Goal: Task Accomplishment & Management: Use online tool/utility

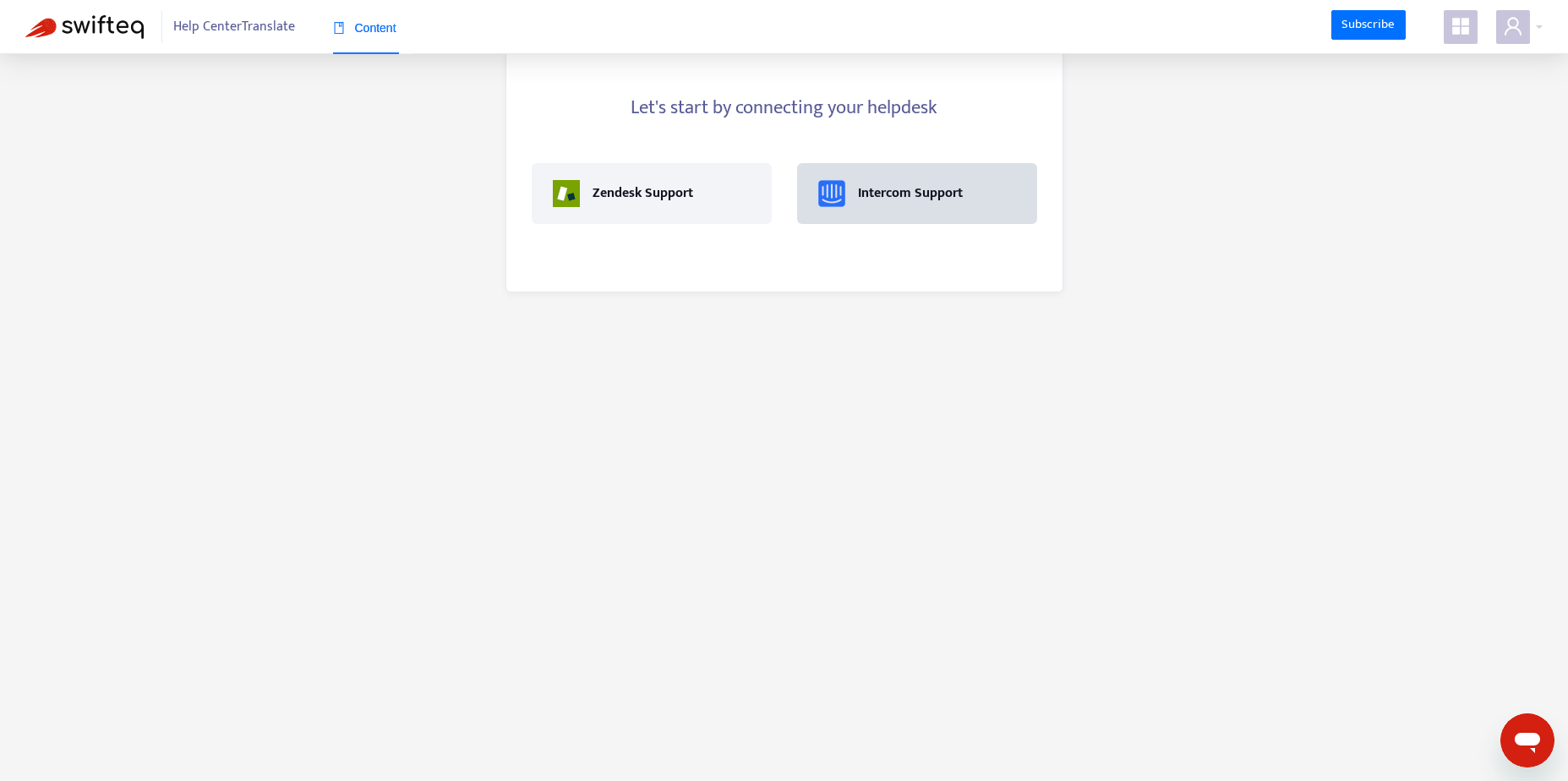
click at [902, 203] on div "Intercom Support" at bounding box center [911, 193] width 105 height 20
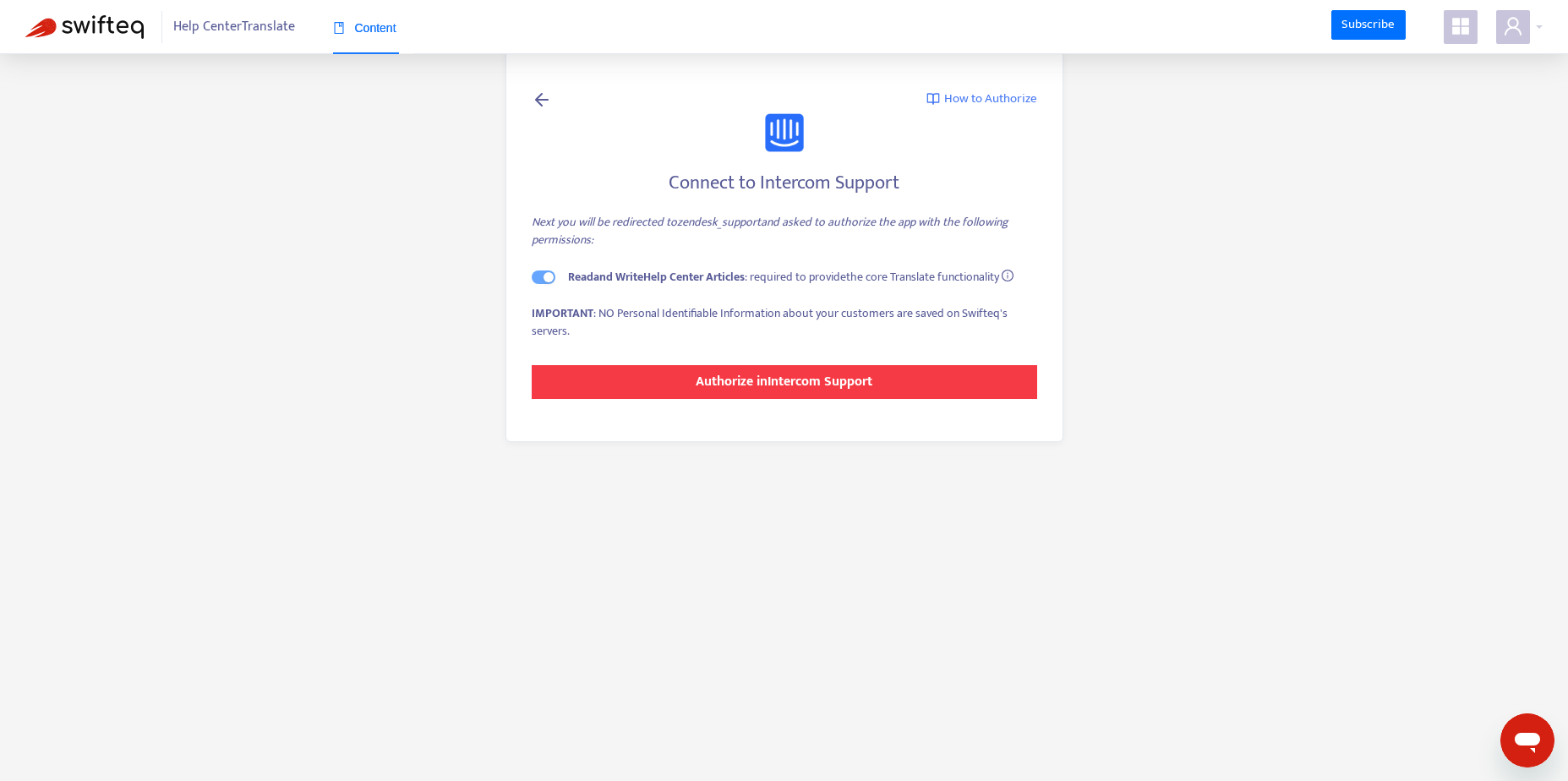
click at [799, 381] on strong "Authorize in Intercom Support" at bounding box center [784, 382] width 177 height 23
click at [812, 383] on strong "Authorize in Intercom Support" at bounding box center [784, 382] width 177 height 23
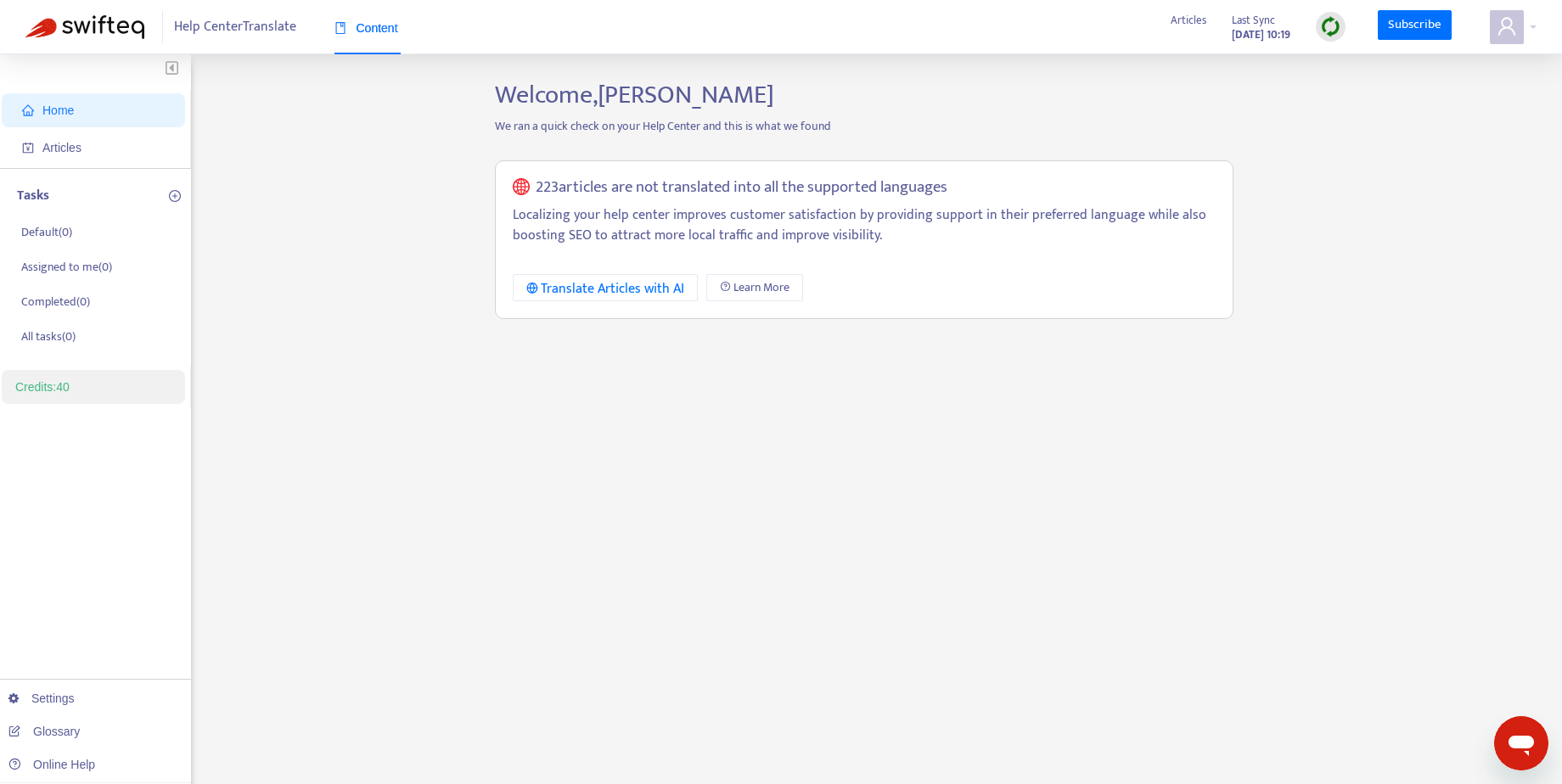
click at [528, 434] on div "Welcome, Gabriella Rico We ran a quick check on your Help Center and this is wh…" at bounding box center [864, 577] width 764 height 993
click at [128, 136] on span "Articles" at bounding box center [97, 148] width 149 height 34
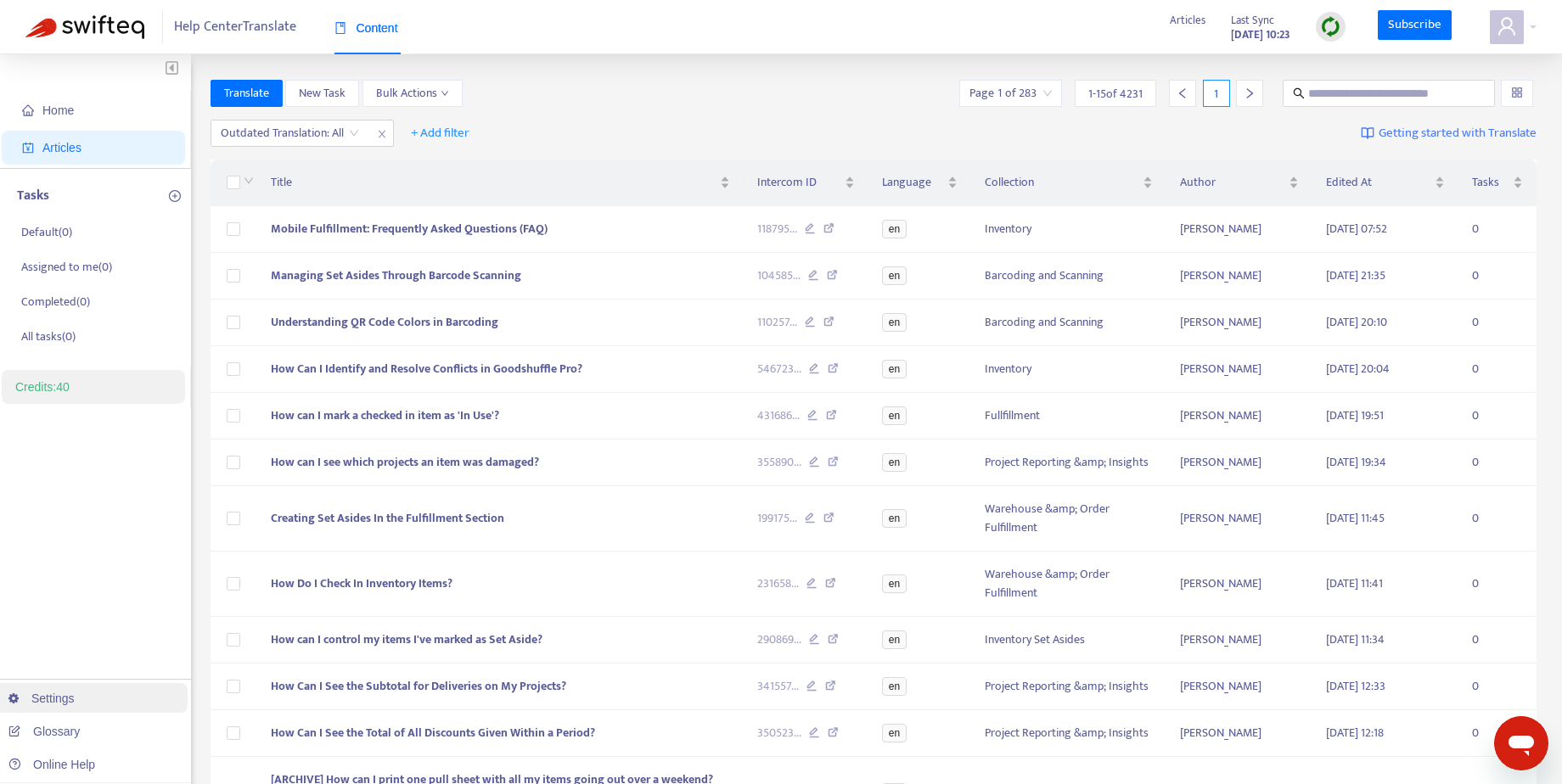
click at [64, 693] on link "Settings" at bounding box center [41, 698] width 66 height 13
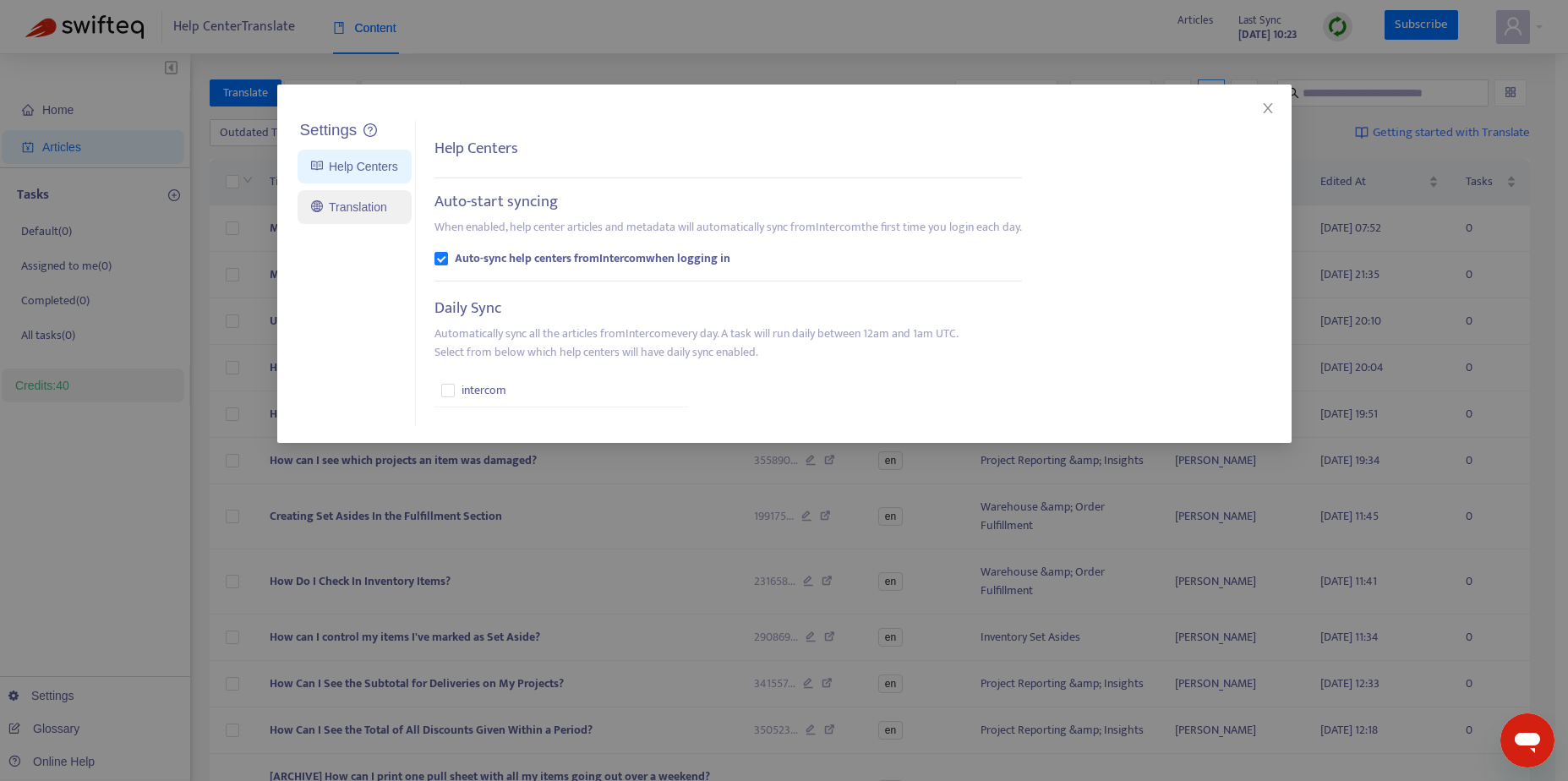
click at [362, 203] on link "Translation" at bounding box center [348, 207] width 76 height 13
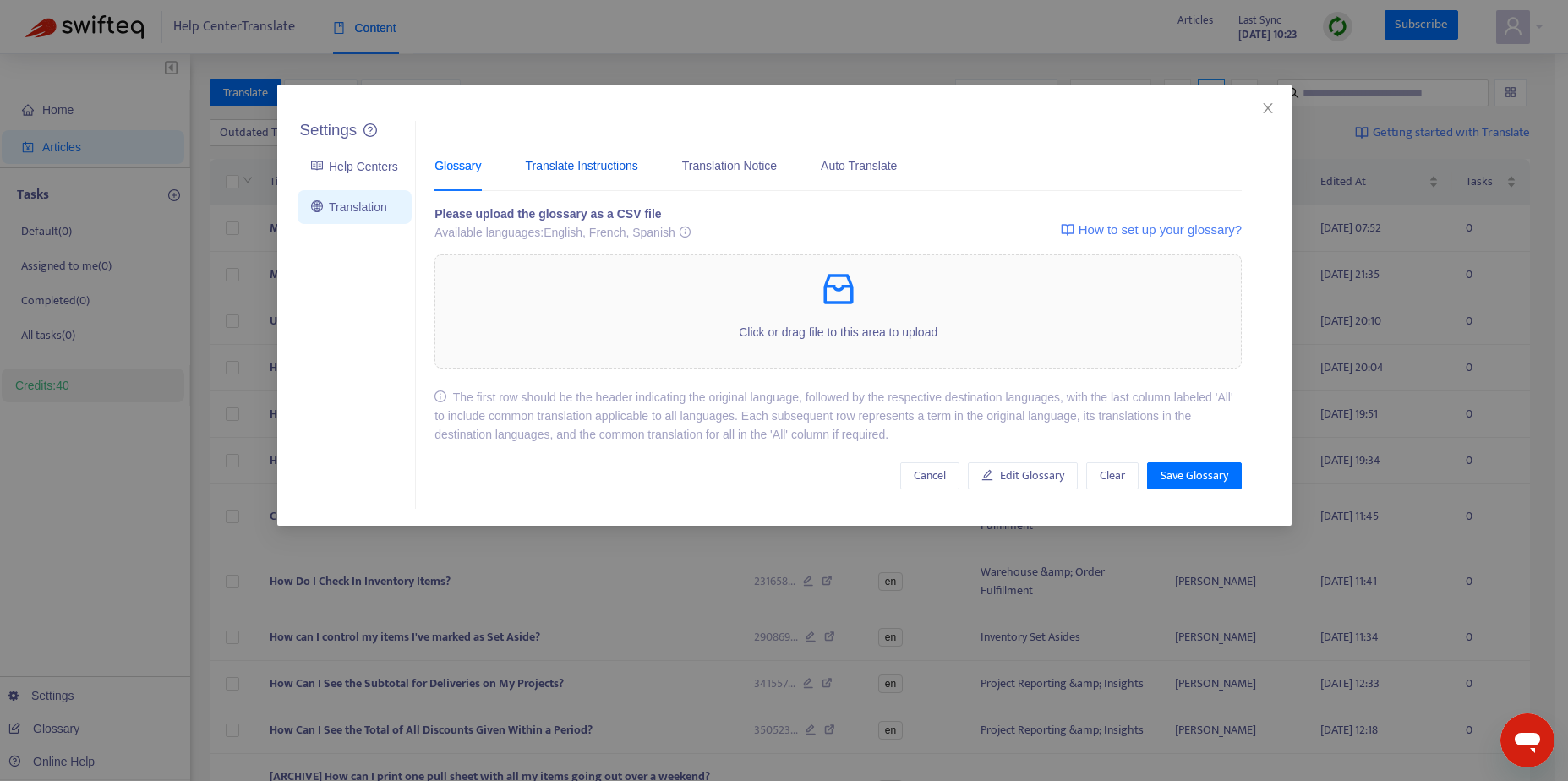
click at [603, 165] on div "Translate Instructions" at bounding box center [581, 165] width 112 height 18
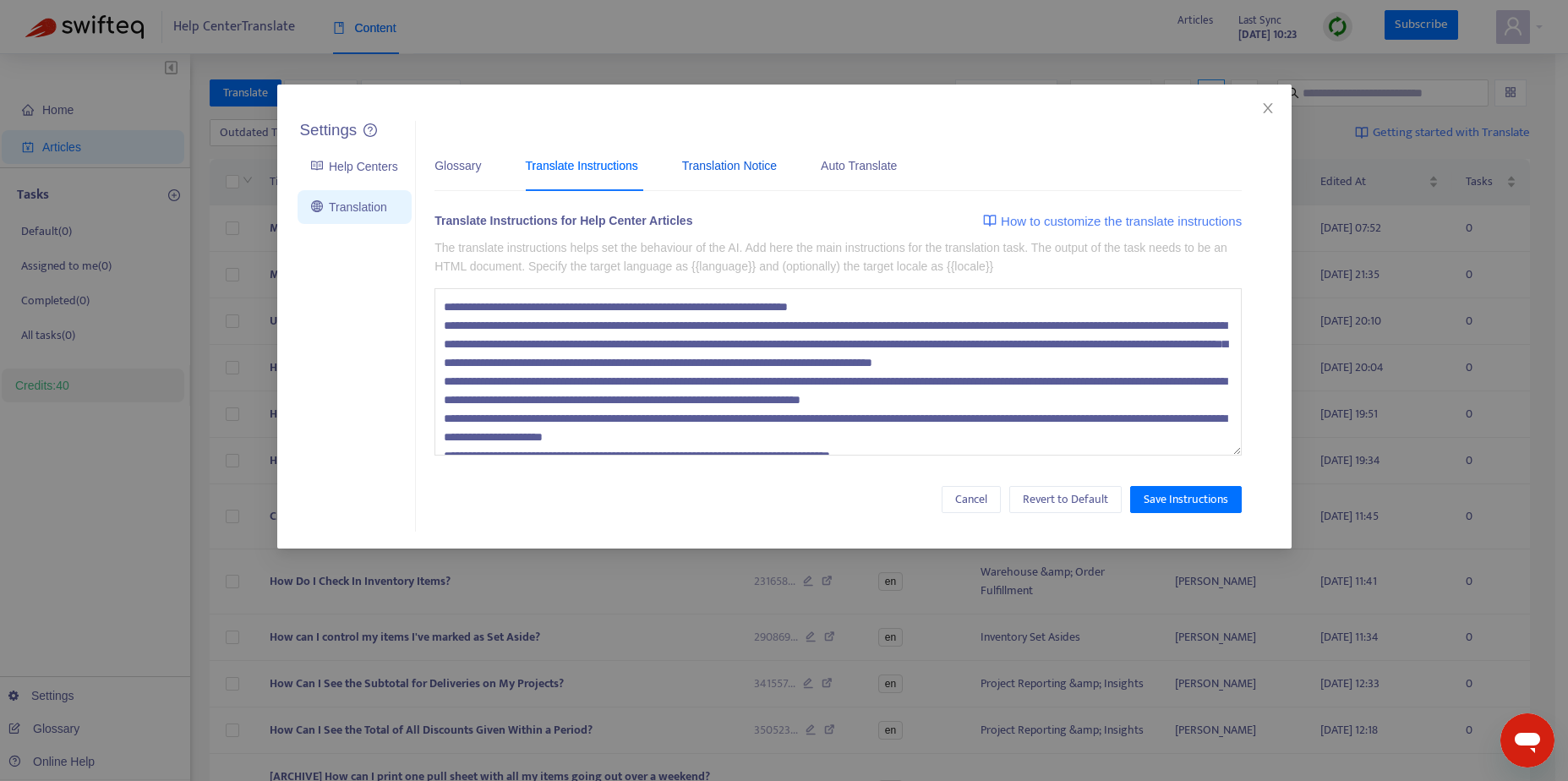
click at [723, 171] on div "Translation Notice" at bounding box center [729, 165] width 95 height 18
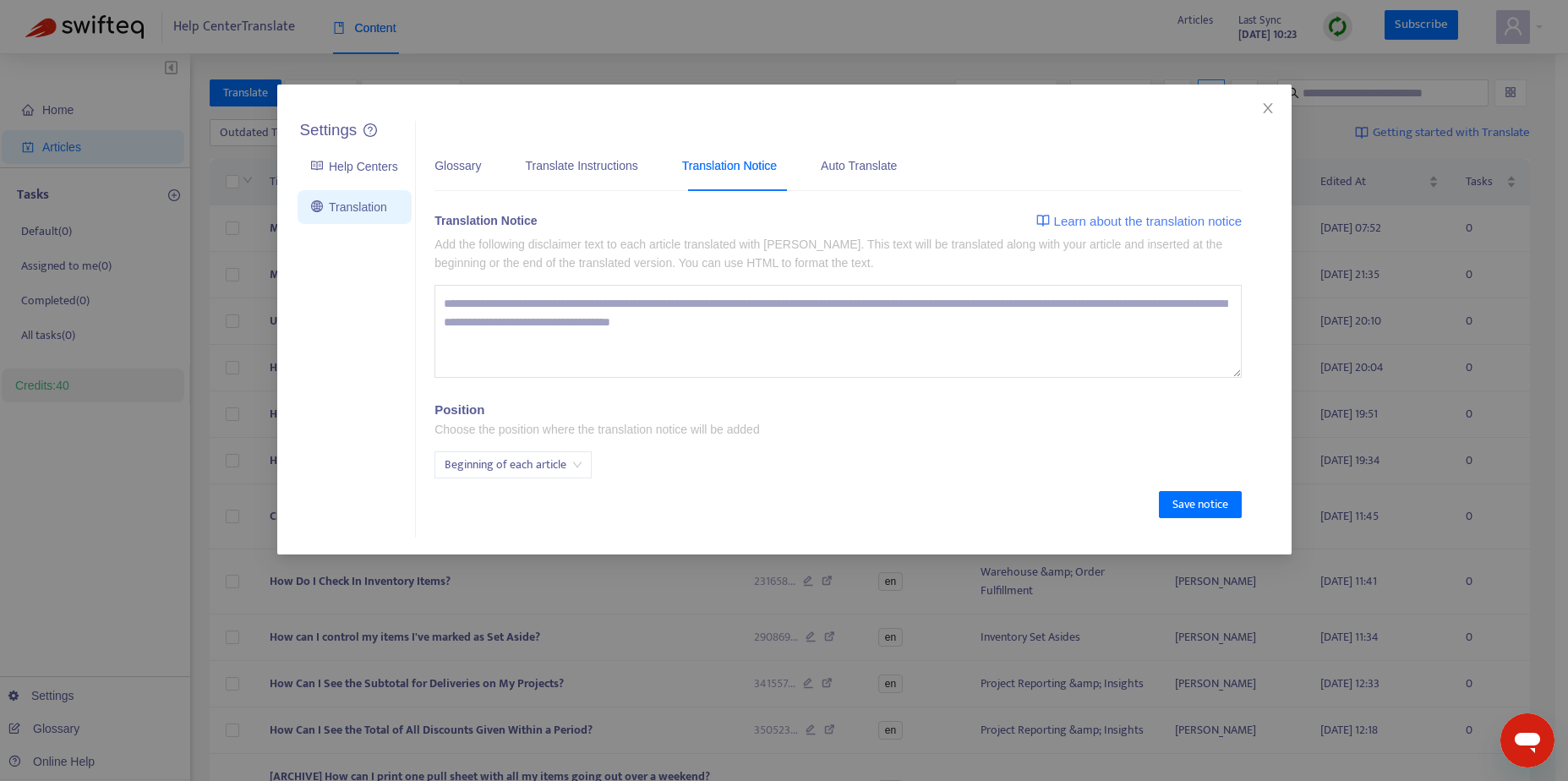
click at [668, 322] on textarea at bounding box center [838, 331] width 807 height 93
click at [1096, 218] on span "Learn about the translation notice" at bounding box center [1148, 221] width 188 height 20
click at [840, 160] on div "Auto Translate" at bounding box center [859, 165] width 76 height 18
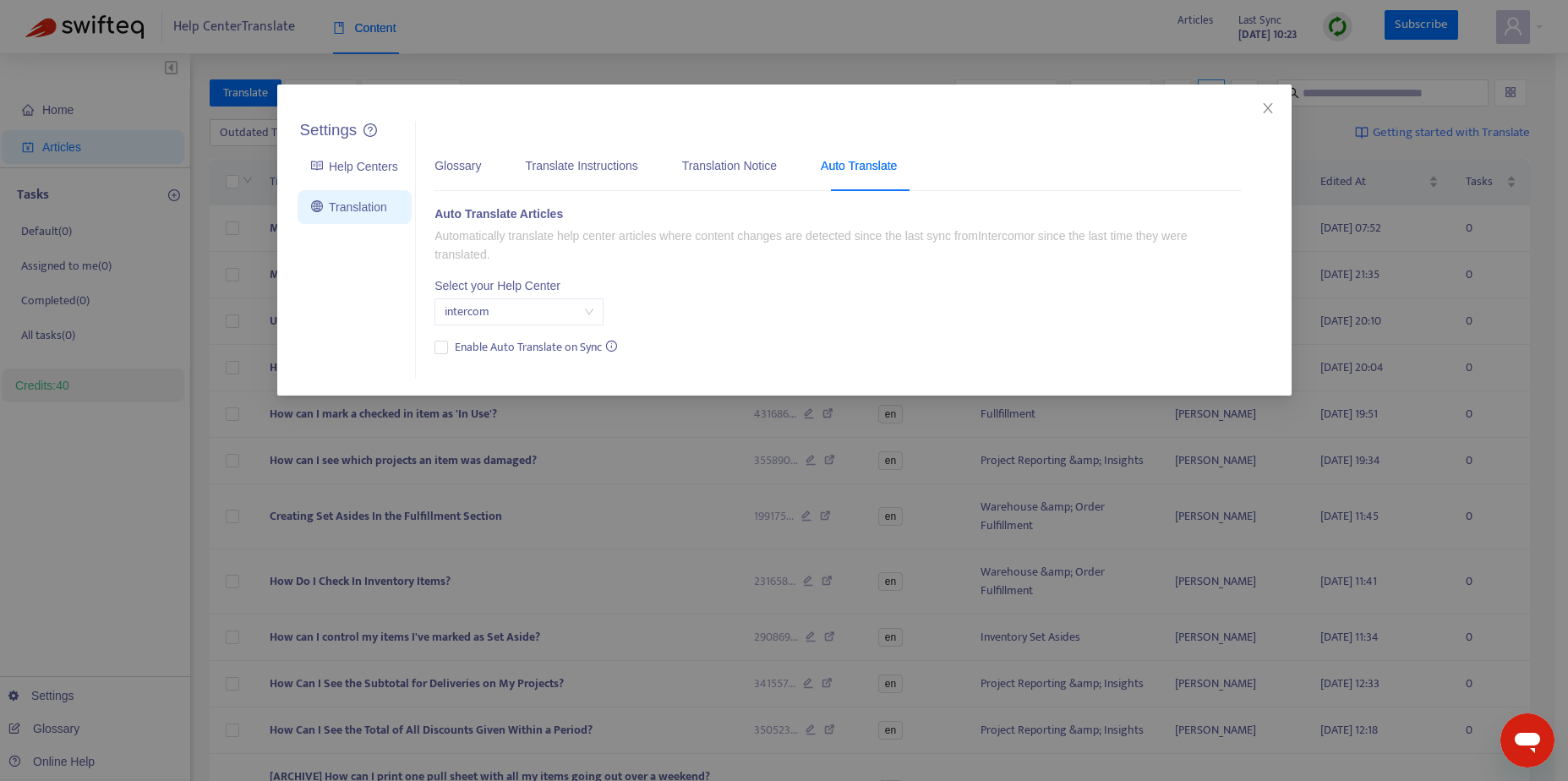
click at [579, 320] on span "intercom" at bounding box center [519, 312] width 149 height 25
click at [578, 318] on span "intercom" at bounding box center [519, 312] width 149 height 25
drag, startPoint x: 432, startPoint y: 167, endPoint x: 446, endPoint y: 175, distance: 16.1
click at [435, 168] on div "Glossary Translate Instructions Translation Notice Auto Translate Please upload…" at bounding box center [839, 250] width 846 height 258
click at [484, 169] on div "Glossary Translate Instructions Translation Notice Auto Translate" at bounding box center [674, 165] width 480 height 52
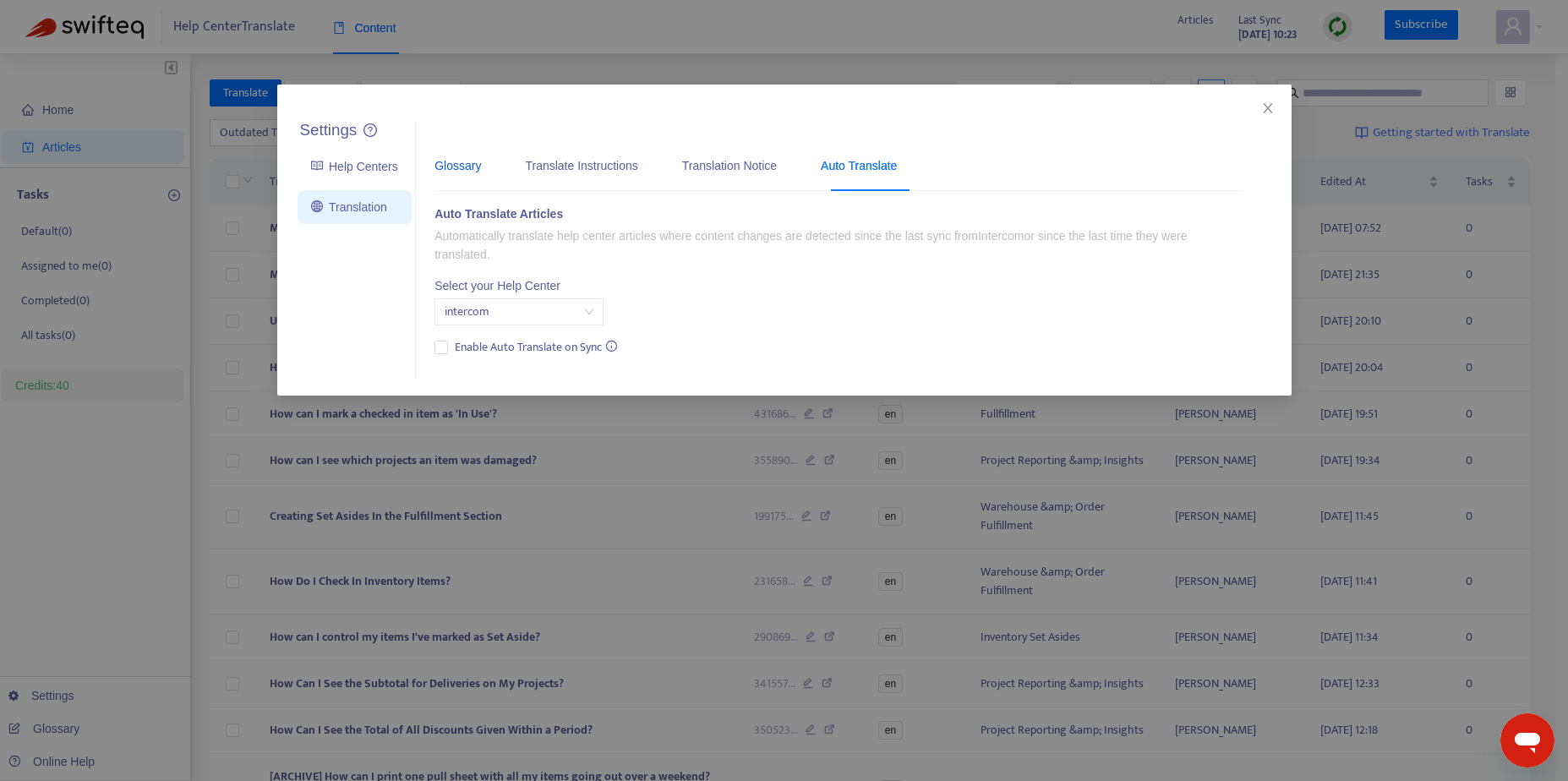
click at [472, 158] on div "Glossary" at bounding box center [457, 165] width 46 height 18
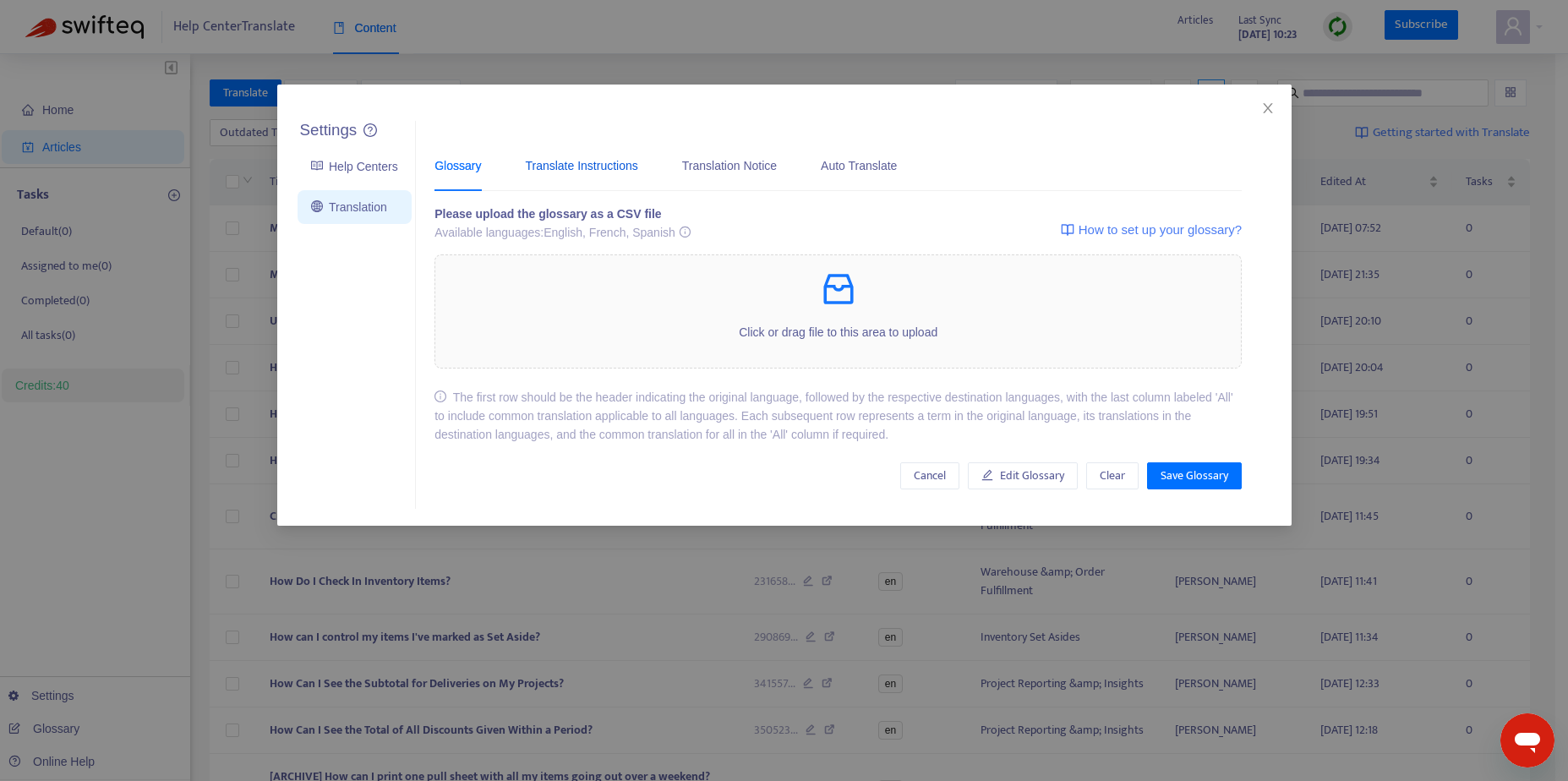
click at [572, 165] on div "Translate Instructions" at bounding box center [581, 165] width 112 height 18
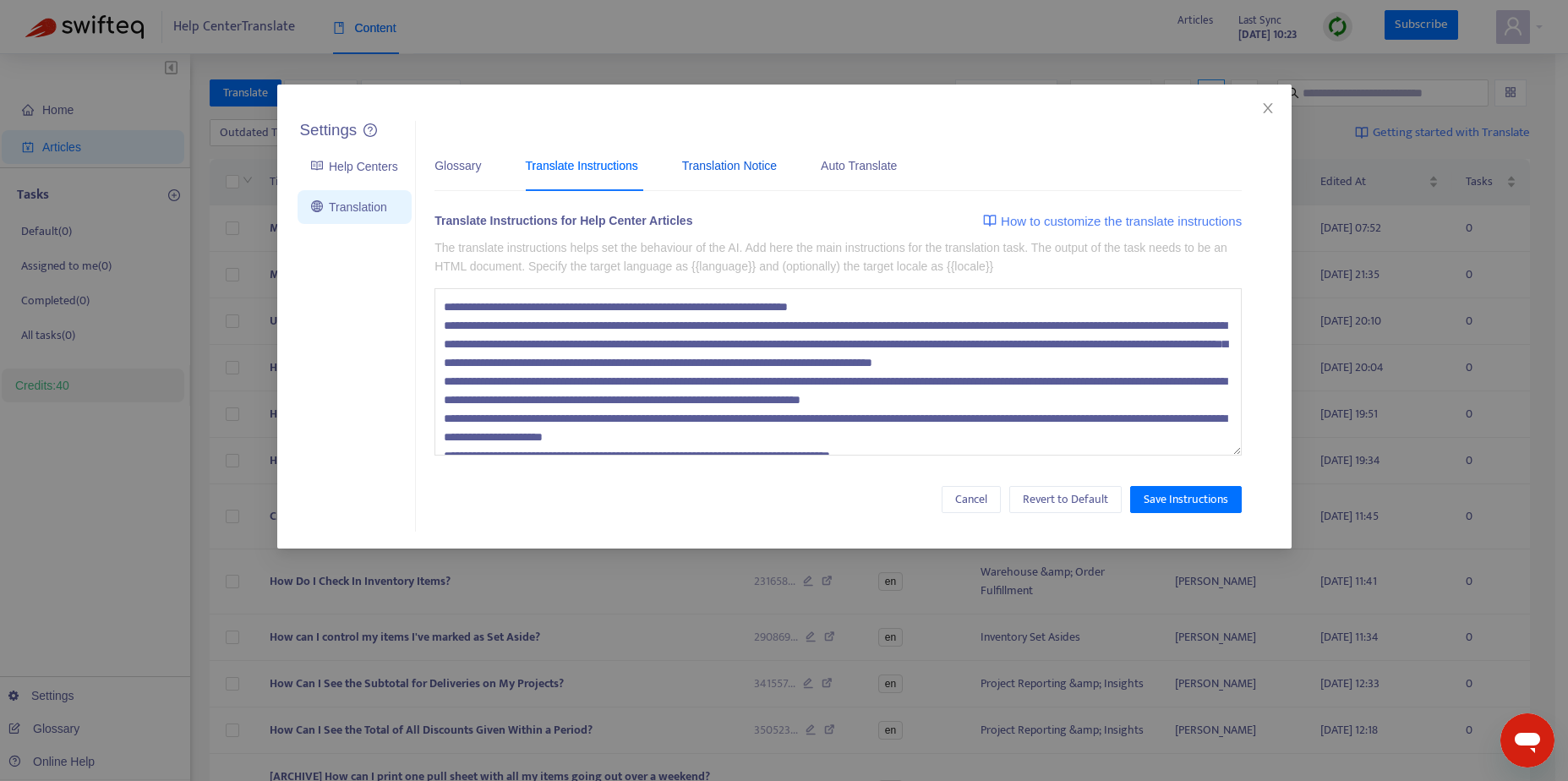
click at [742, 165] on div "Translation Notice" at bounding box center [729, 165] width 95 height 18
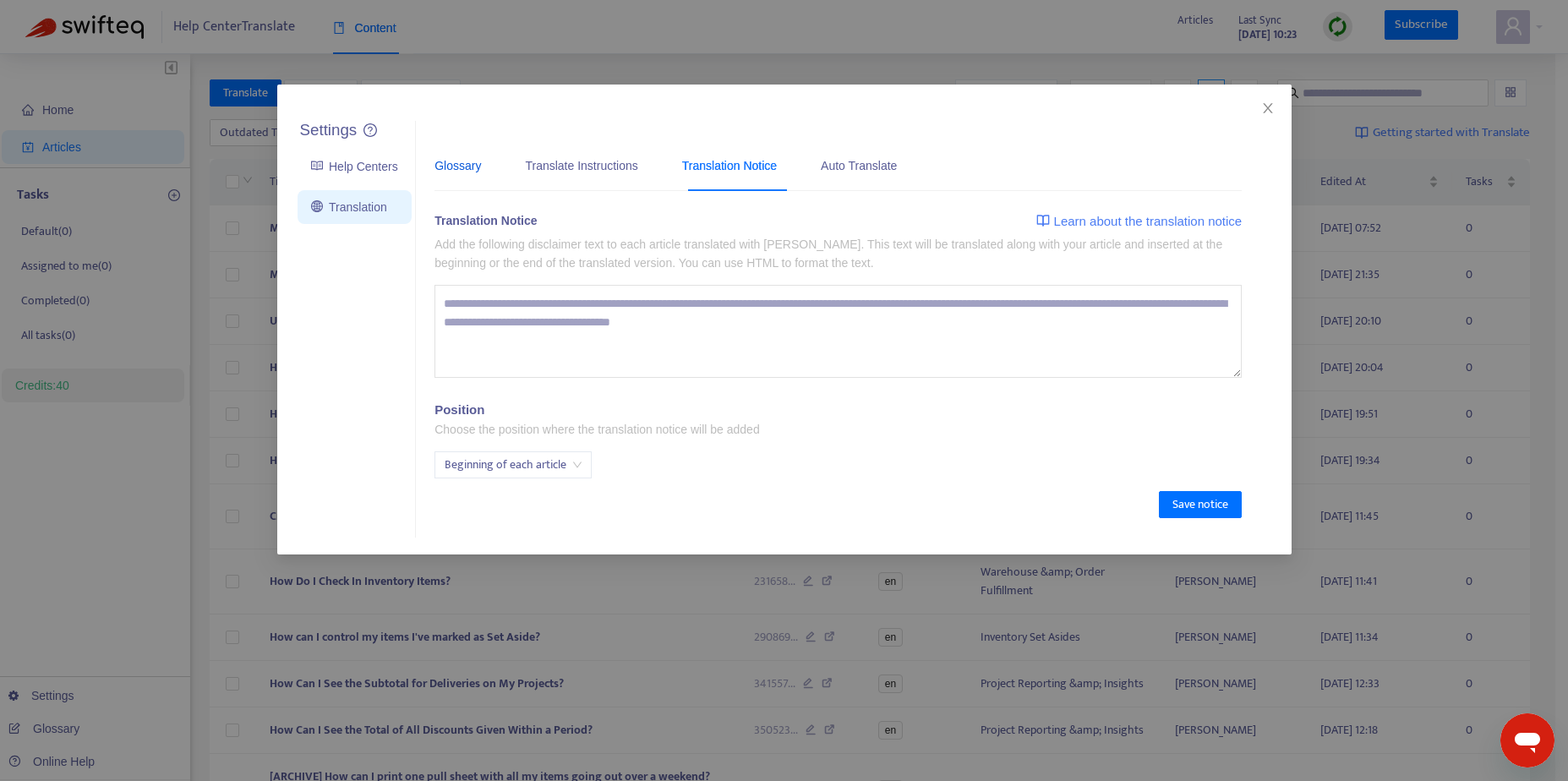
click at [456, 163] on div "Glossary" at bounding box center [457, 165] width 46 height 18
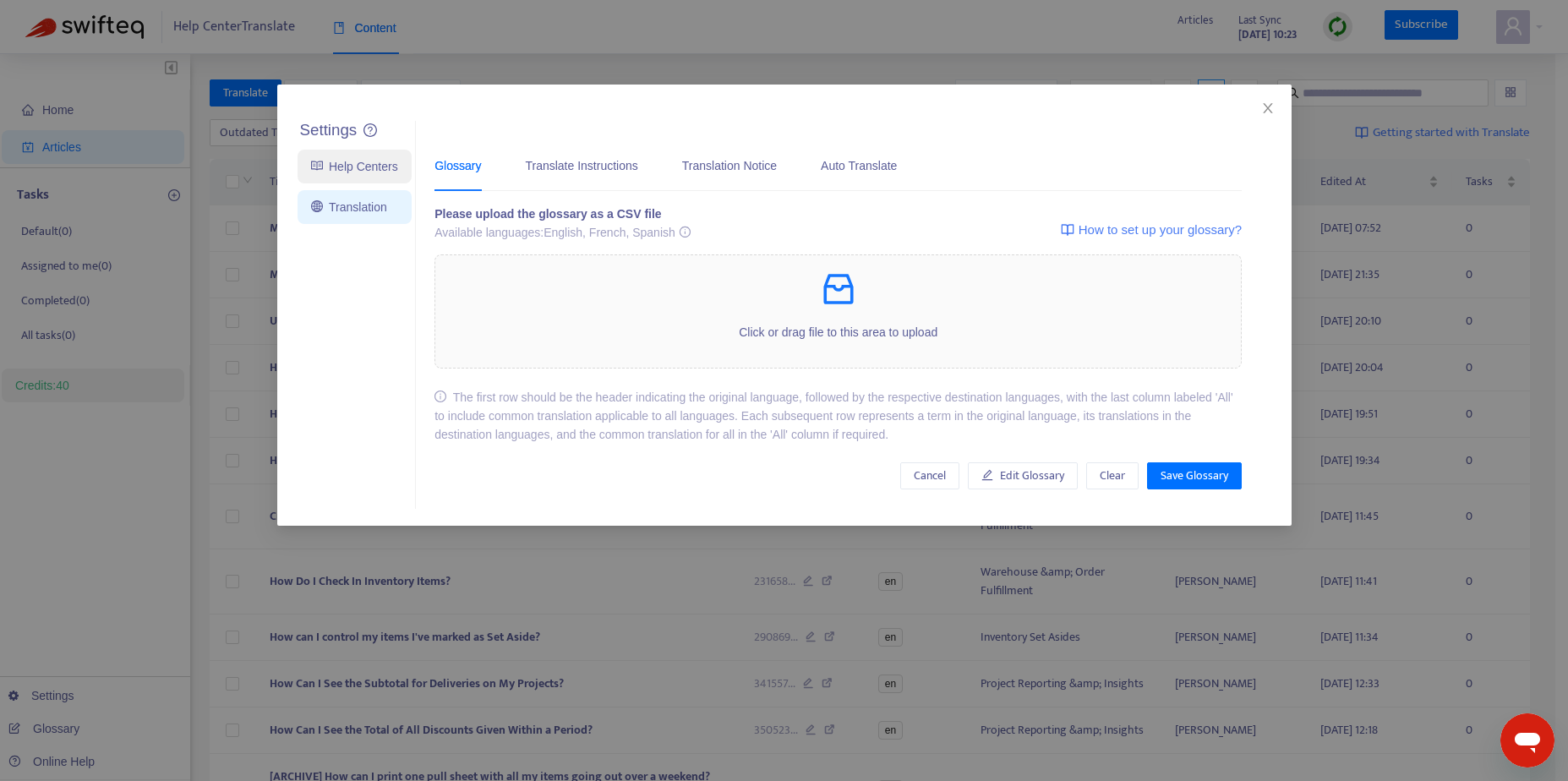
click at [382, 160] on link "Help Centers" at bounding box center [354, 166] width 87 height 13
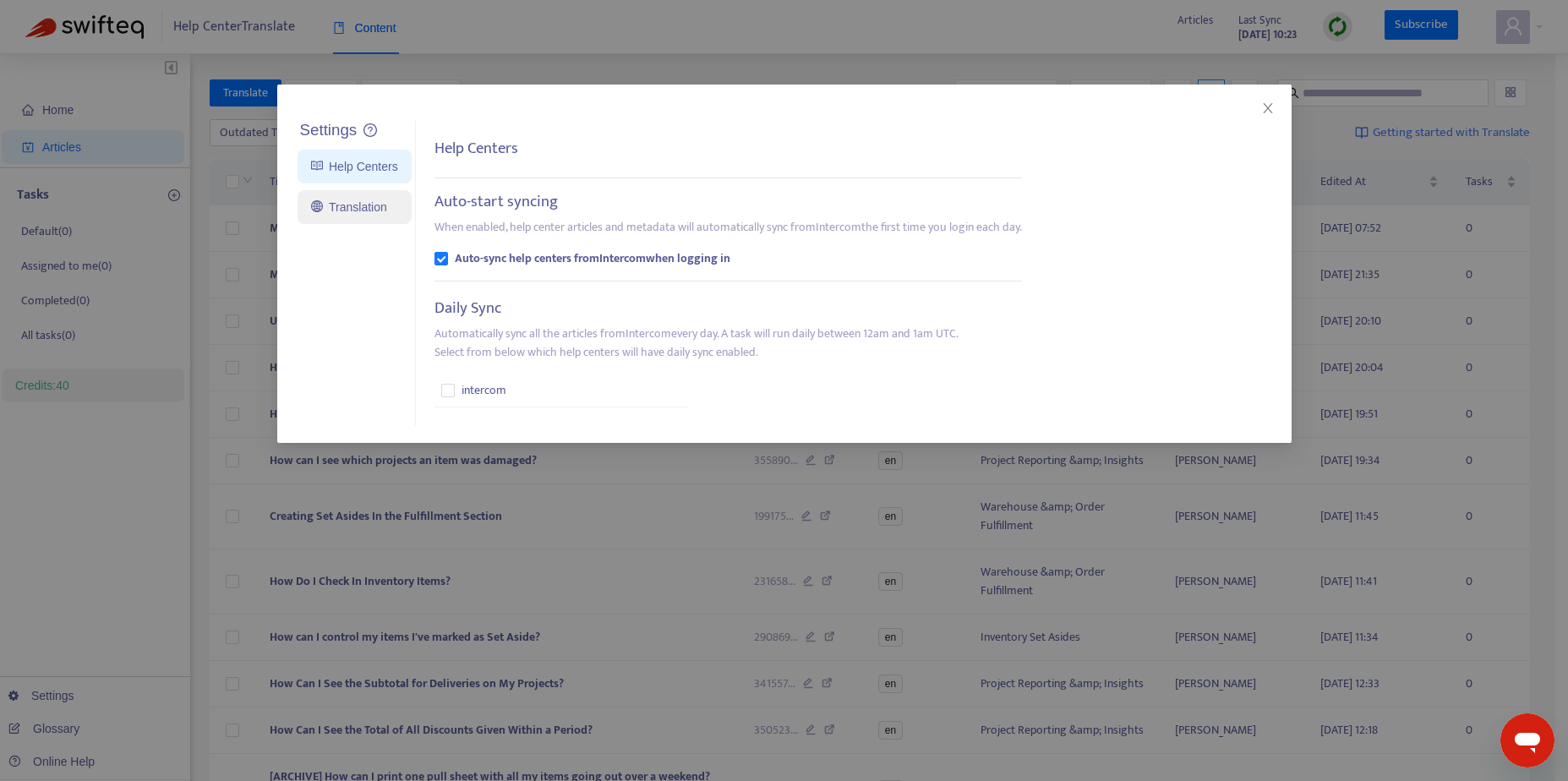
click at [344, 214] on link "Translation" at bounding box center [348, 207] width 76 height 13
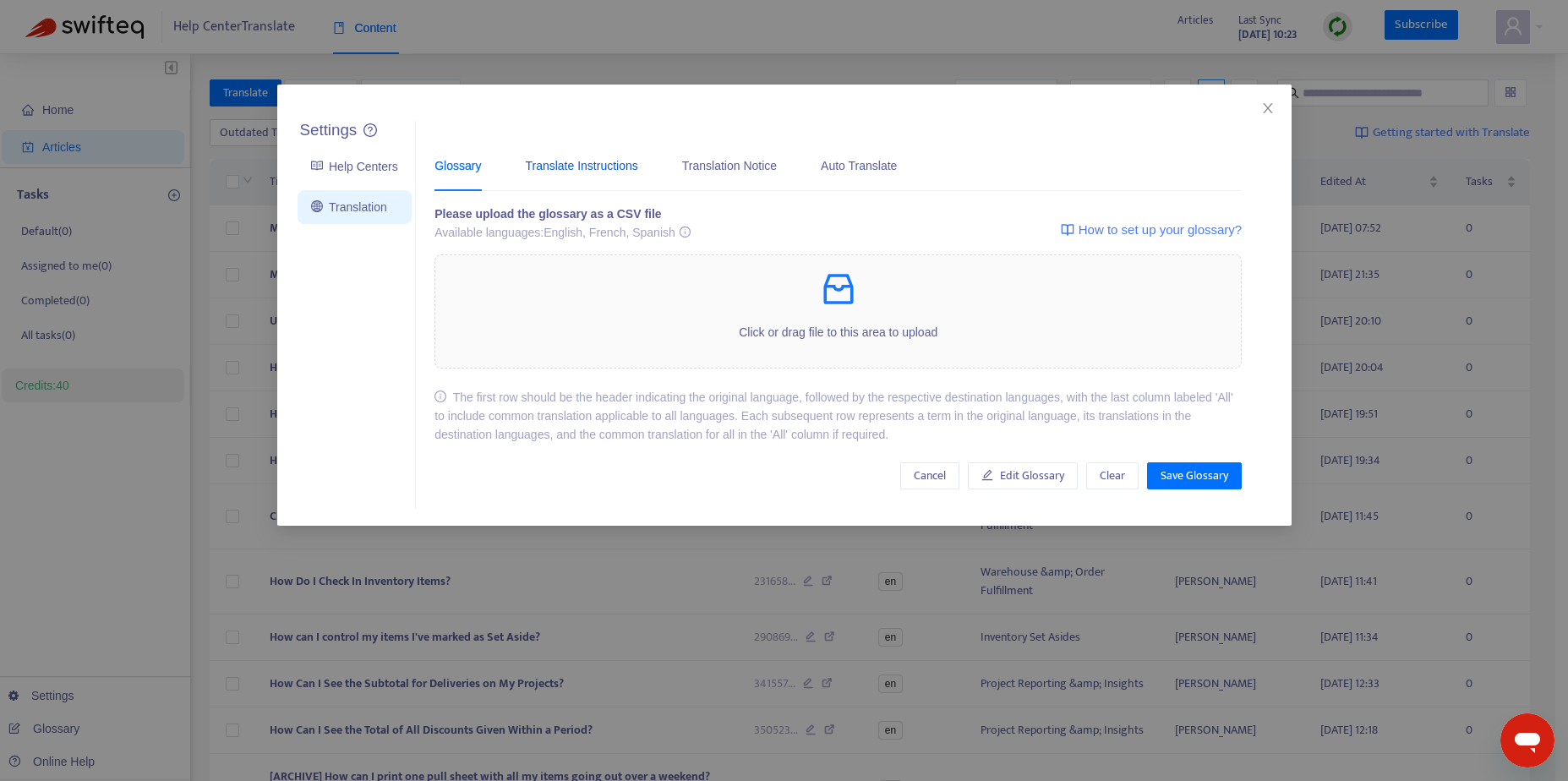
click at [605, 173] on div "Translate Instructions" at bounding box center [581, 165] width 112 height 18
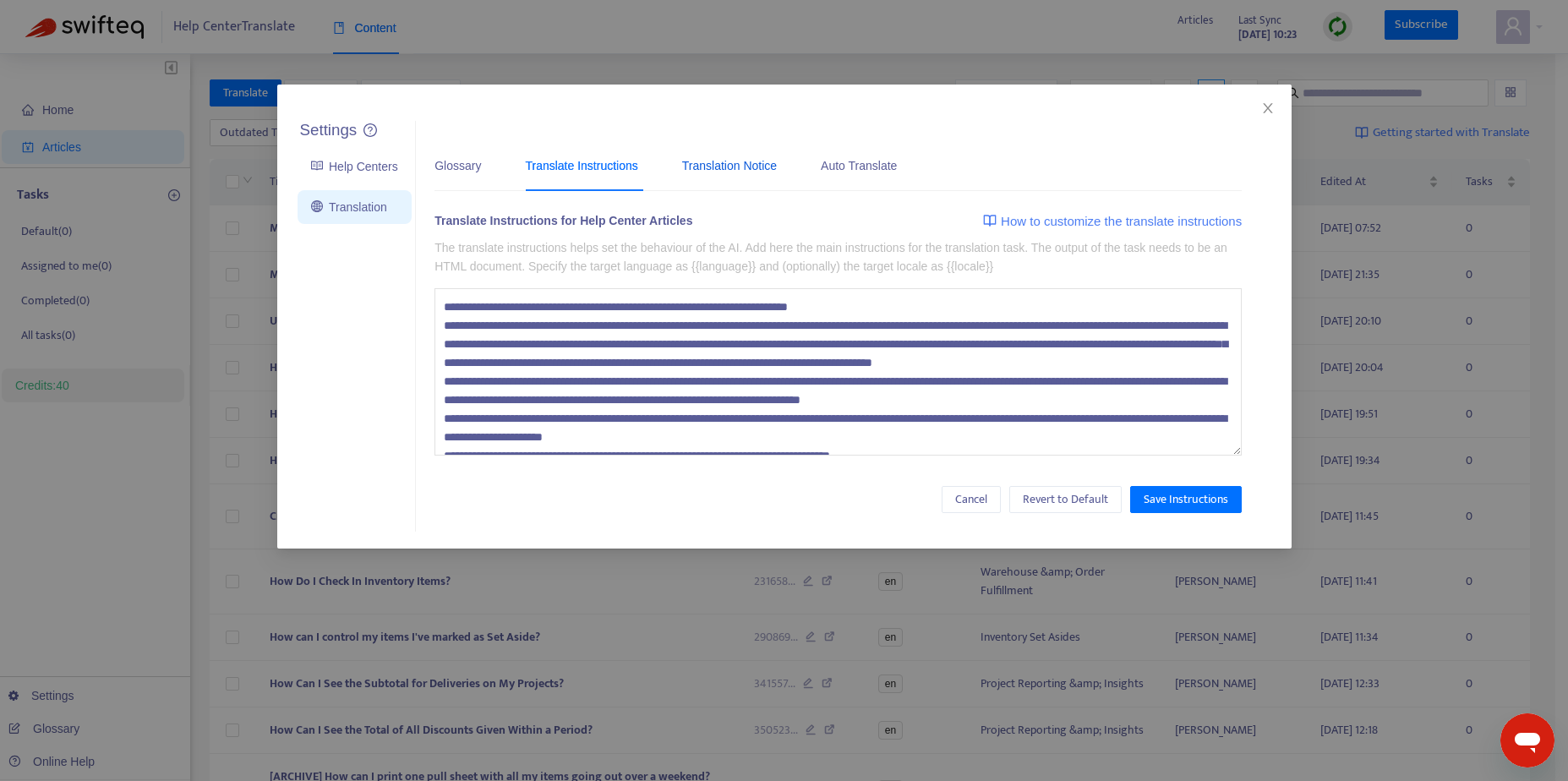
click at [729, 167] on div "Translation Notice" at bounding box center [729, 165] width 95 height 18
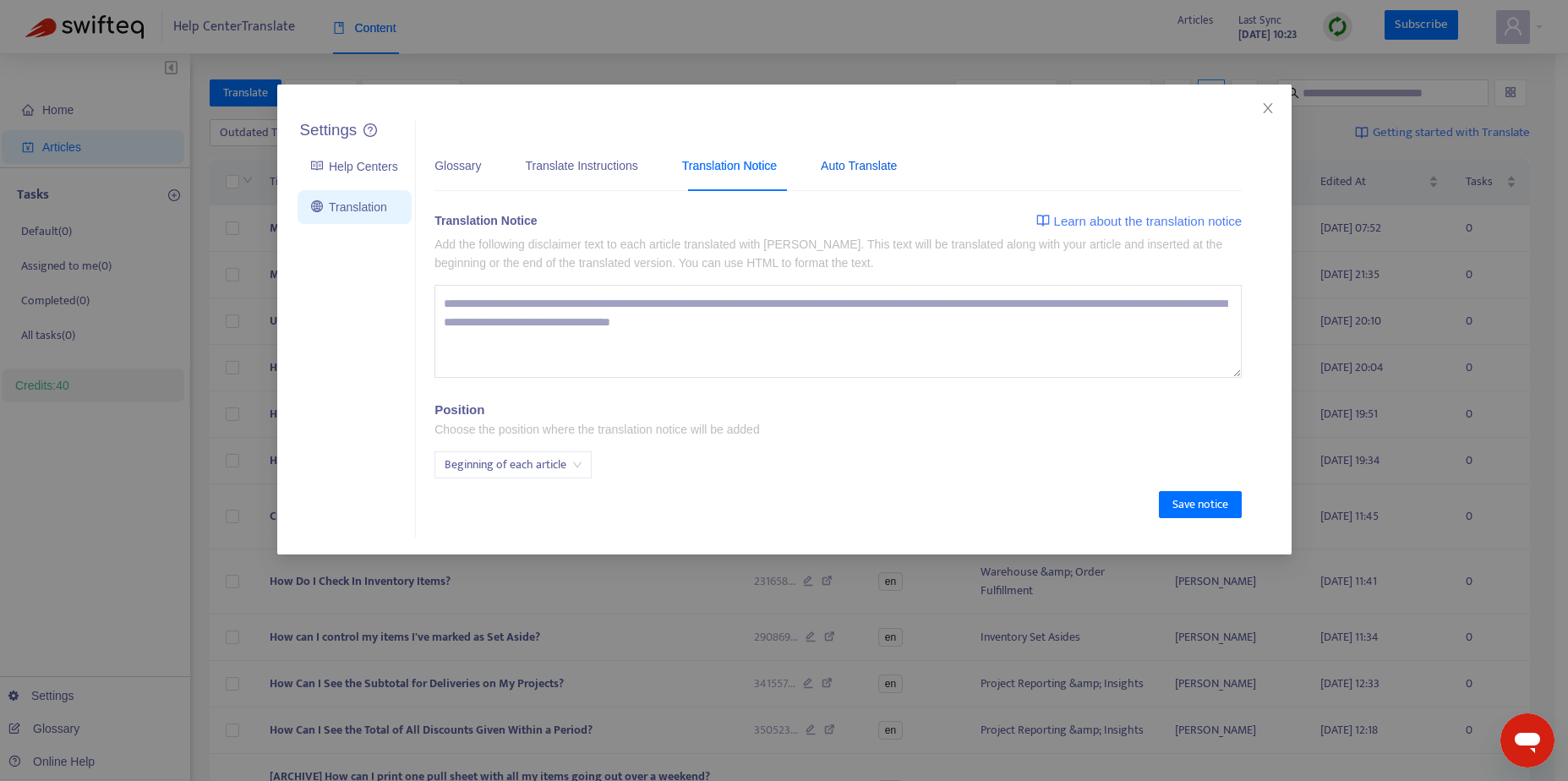
click at [872, 164] on div "Auto Translate" at bounding box center [859, 165] width 76 height 18
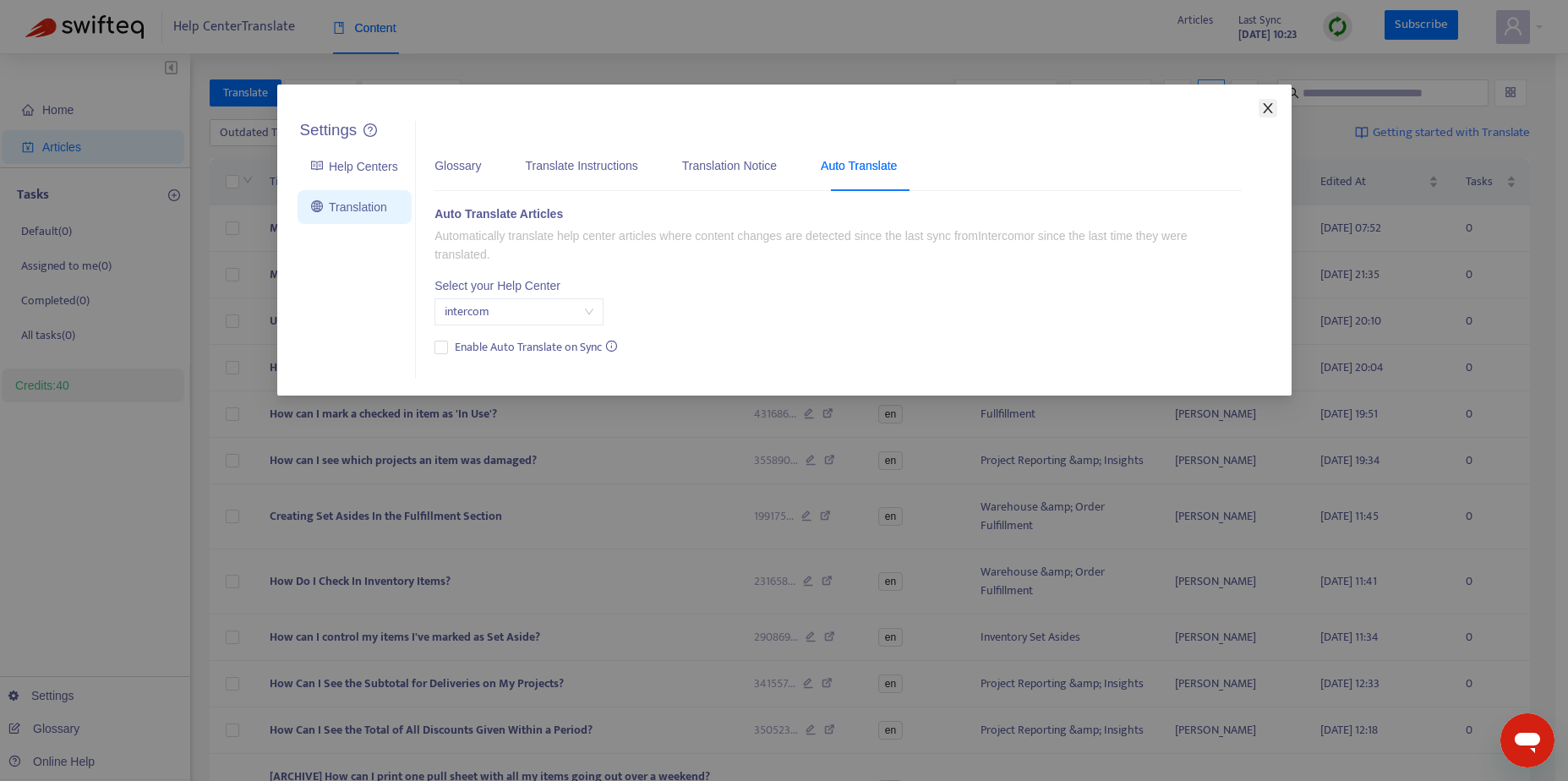
click at [1265, 109] on icon "close" at bounding box center [1268, 108] width 13 height 13
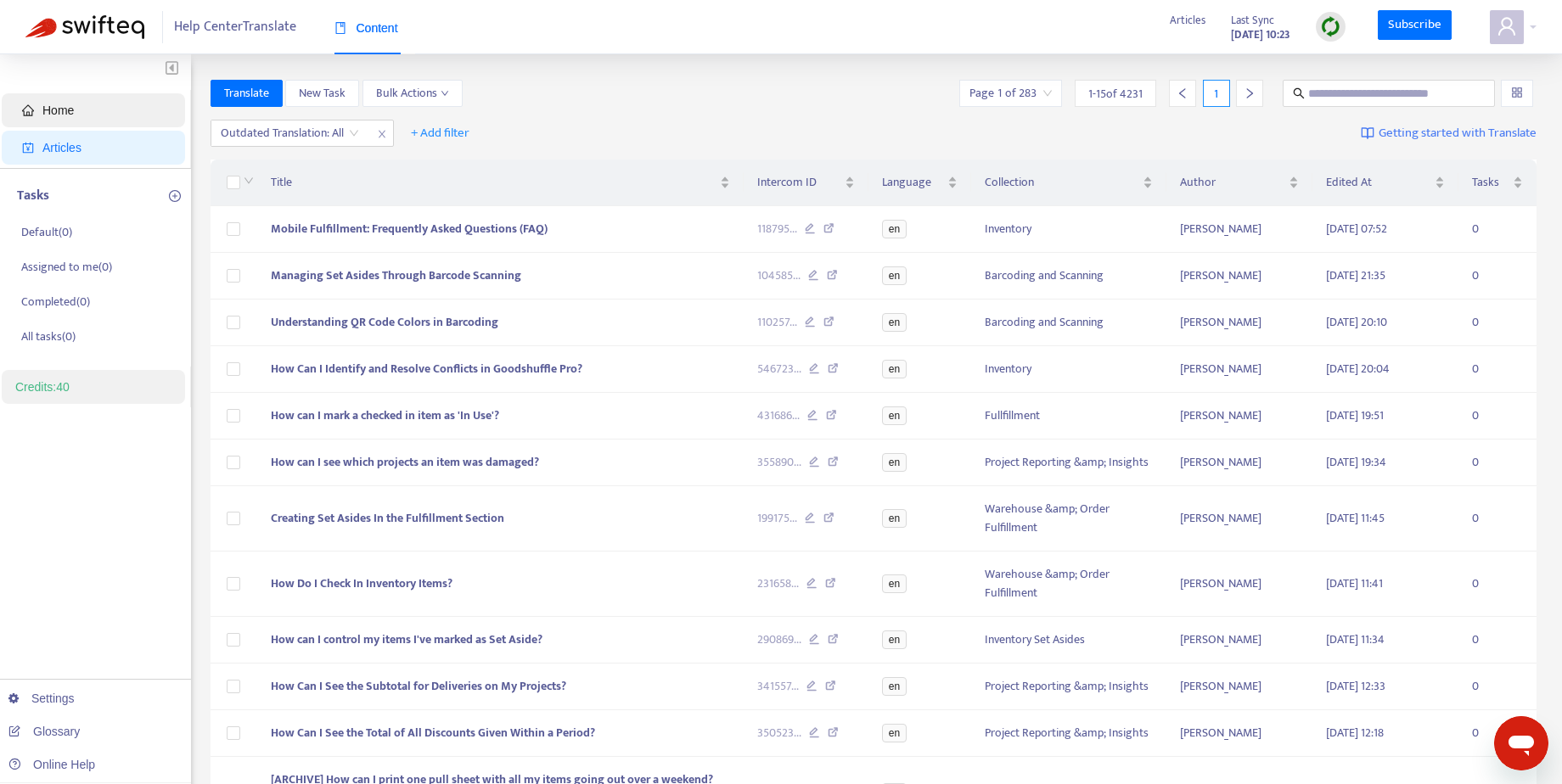
click at [87, 112] on span "Home" at bounding box center [97, 110] width 149 height 34
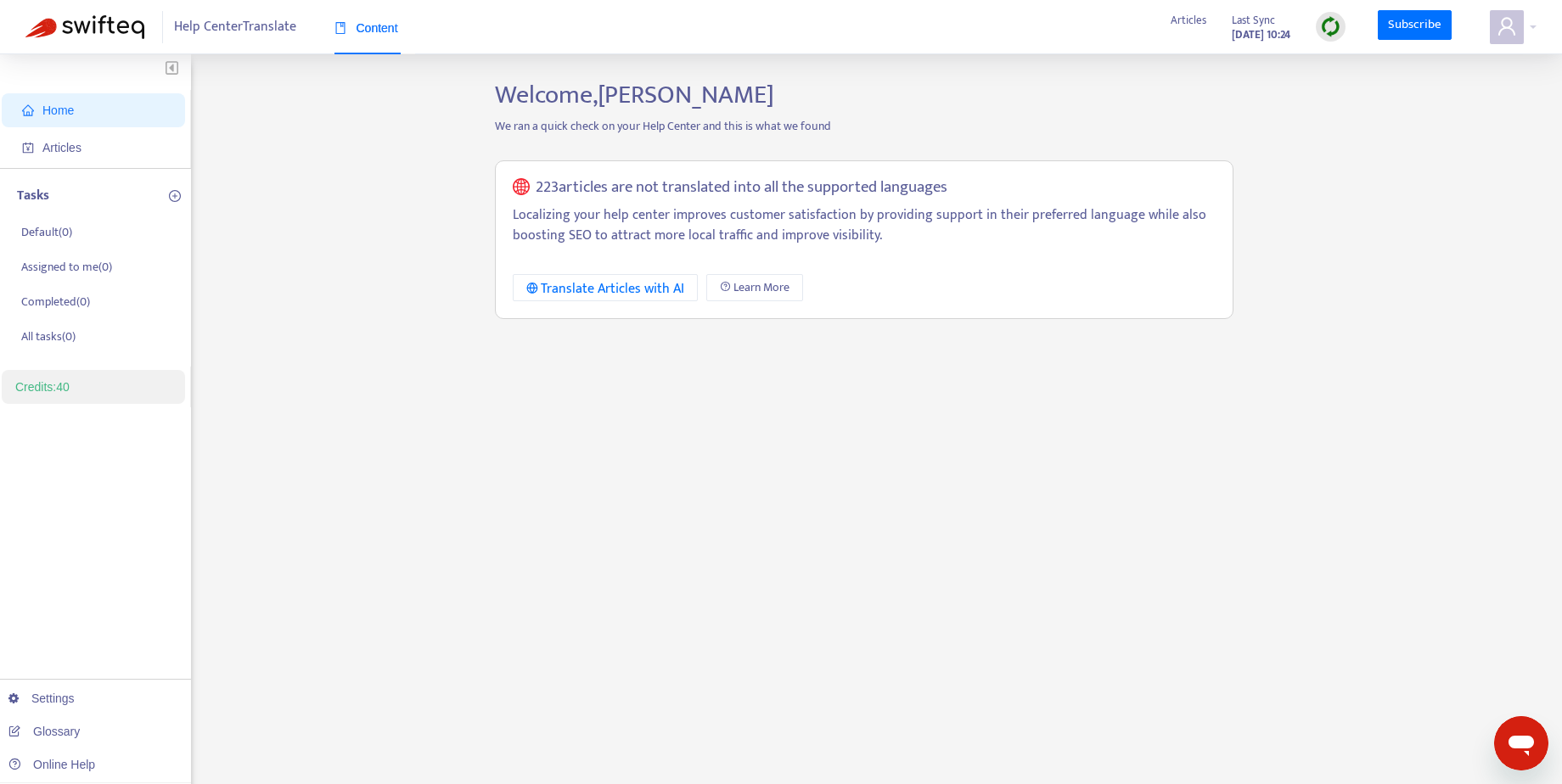
click at [633, 207] on p "Localizing your help center improves customer satisfaction by providing support…" at bounding box center [864, 226] width 703 height 40
drag, startPoint x: 88, startPoint y: 142, endPoint x: 105, endPoint y: 147, distance: 17.7
click at [89, 142] on span "Articles" at bounding box center [97, 148] width 149 height 34
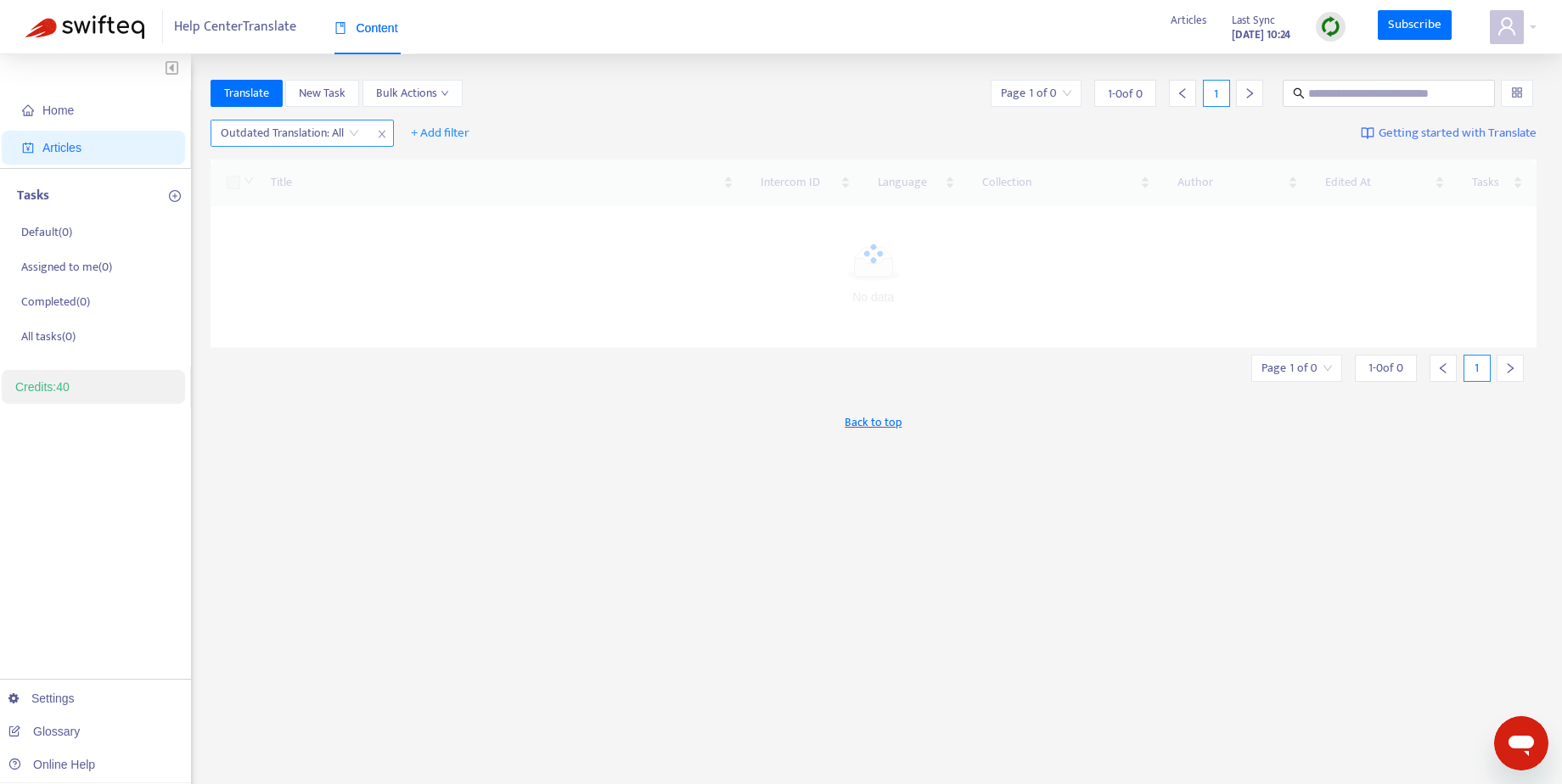
click at [378, 134] on icon "close" at bounding box center [382, 134] width 11 height 11
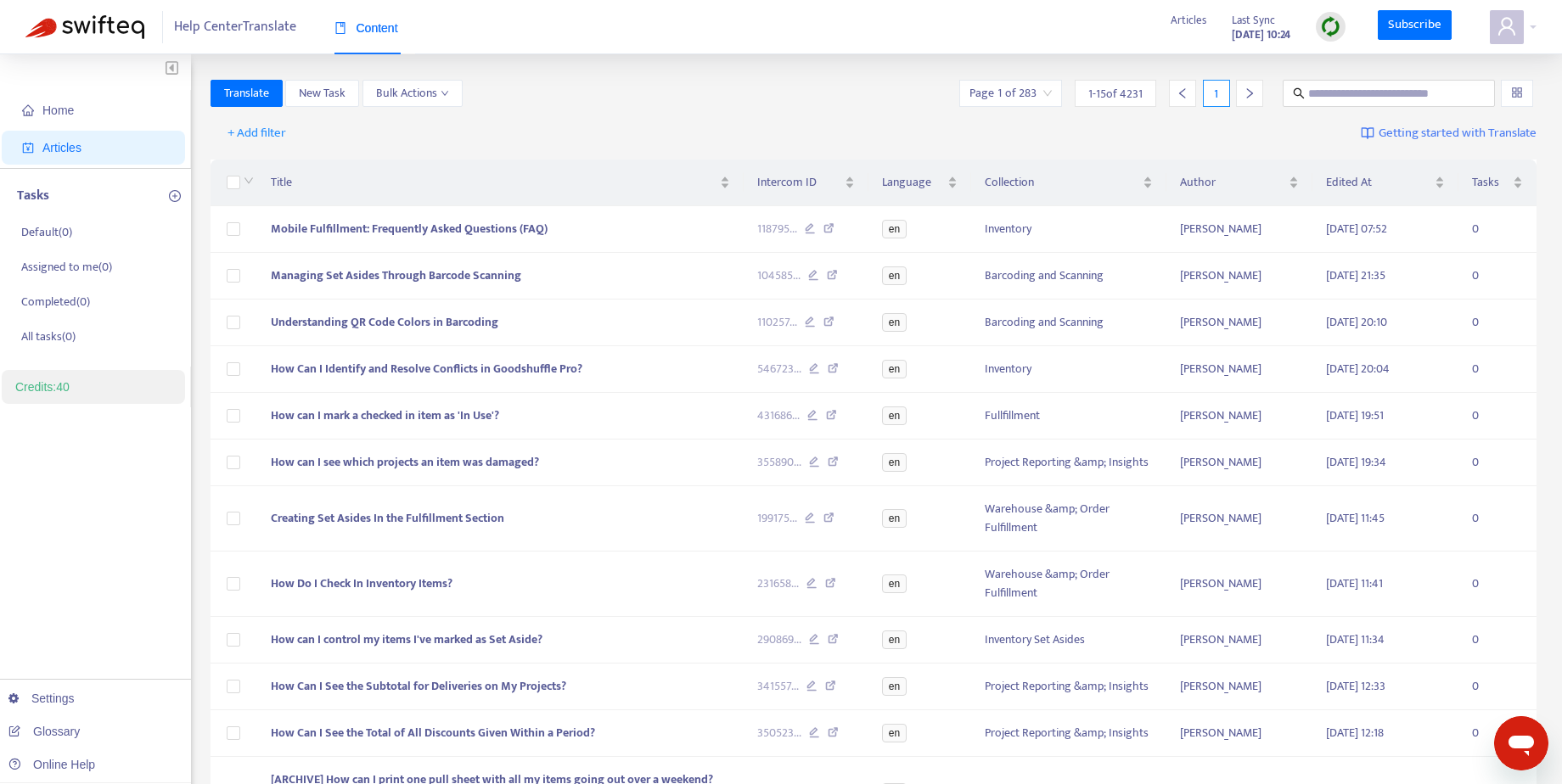
click at [882, 121] on div "+ Add filter Getting started with Translate" at bounding box center [873, 133] width 1326 height 40
